Goal: Task Accomplishment & Management: Manage account settings

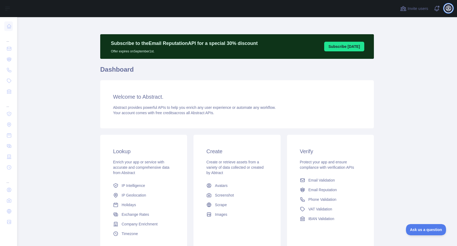
click at [447, 8] on icon "button" at bounding box center [448, 8] width 6 height 6
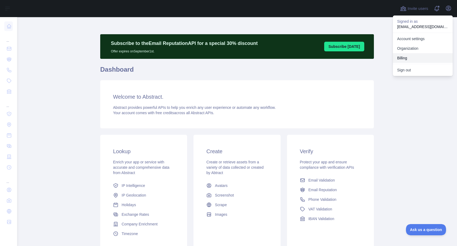
click at [401, 56] on button "Billing" at bounding box center [423, 58] width 60 height 10
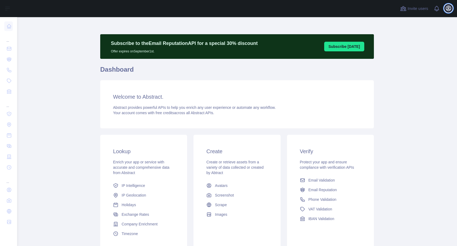
click at [448, 10] on icon "button" at bounding box center [448, 8] width 6 height 6
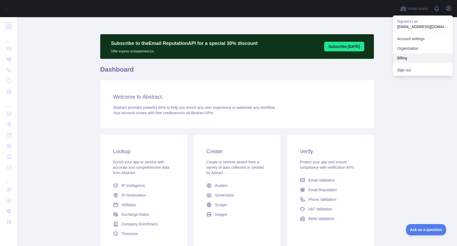
click at [404, 60] on button "Billing" at bounding box center [423, 58] width 60 height 10
